Goal: Find specific page/section: Find specific page/section

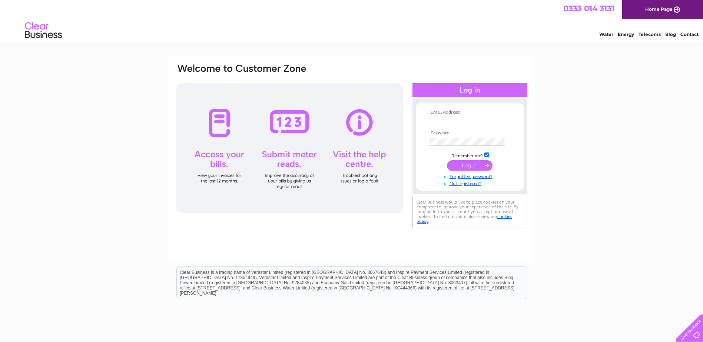
type input "[PERSON_NAME][EMAIL_ADDRESS][PERSON_NAME][DOMAIN_NAME]"
click at [466, 165] on input "submit" at bounding box center [470, 165] width 46 height 10
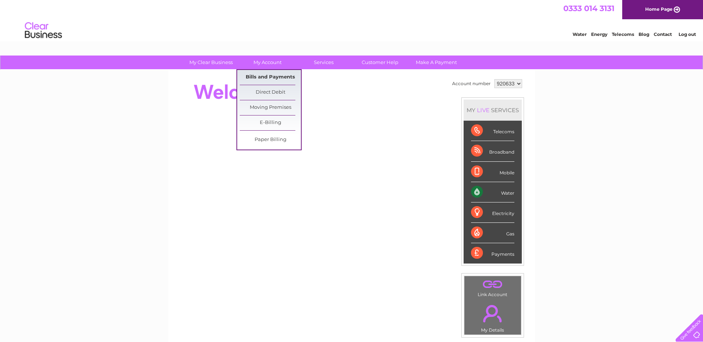
click at [265, 78] on link "Bills and Payments" at bounding box center [270, 77] width 61 height 15
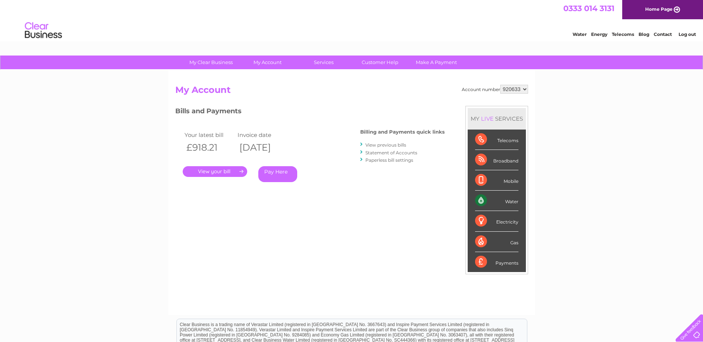
click at [234, 172] on link "." at bounding box center [215, 171] width 64 height 11
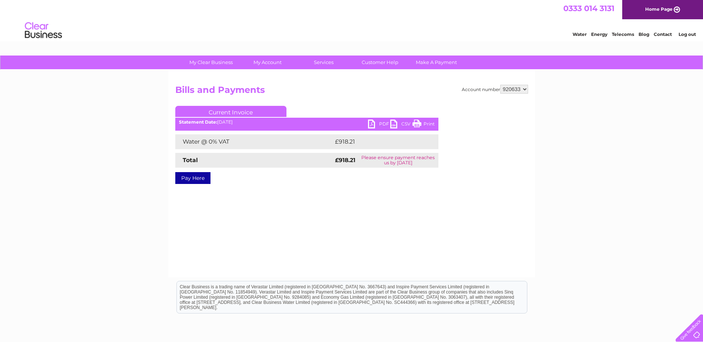
click at [385, 123] on link "PDF" at bounding box center [379, 125] width 22 height 11
